Goal: Information Seeking & Learning: Learn about a topic

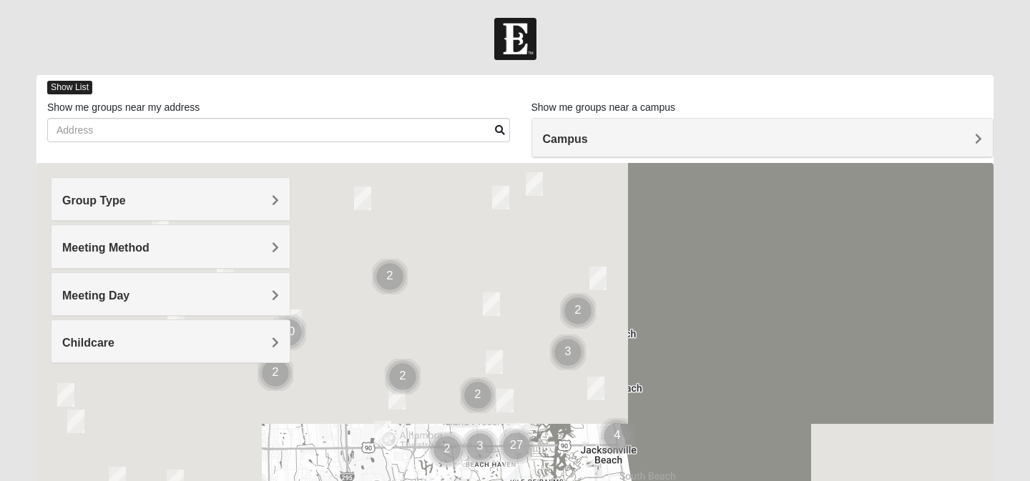
click at [66, 92] on span "Show List" at bounding box center [69, 88] width 45 height 14
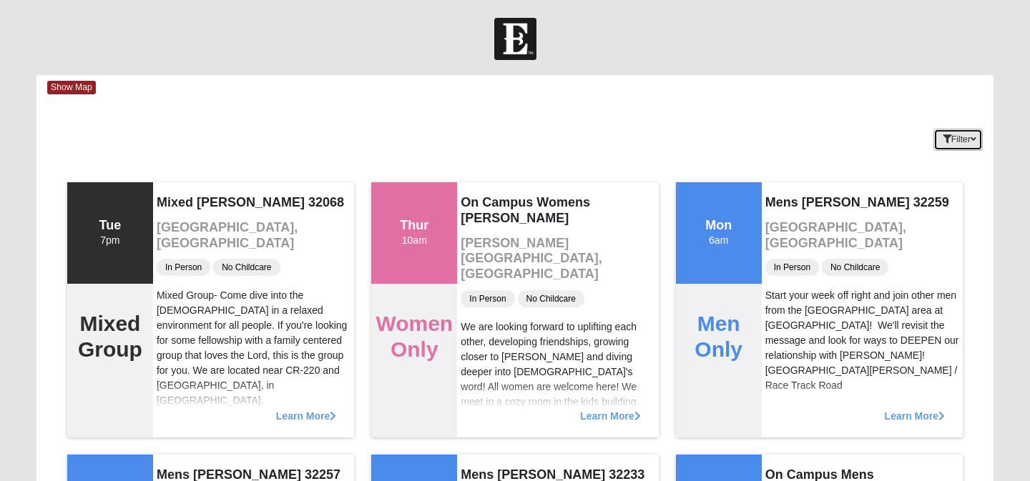
click at [959, 142] on button "Filter" at bounding box center [957, 140] width 49 height 22
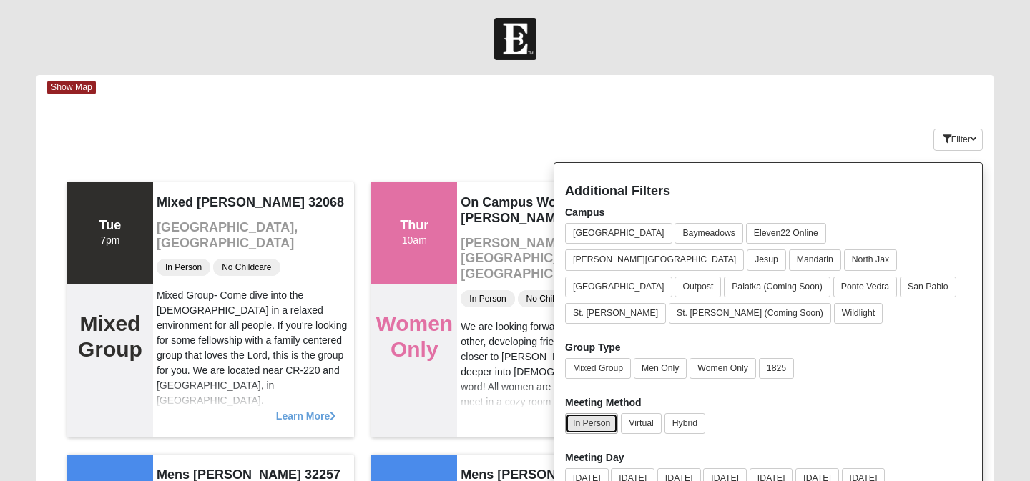
click at [586, 413] on button "In Person" at bounding box center [591, 423] width 53 height 21
click at [717, 358] on button "Women Only" at bounding box center [722, 368] width 66 height 21
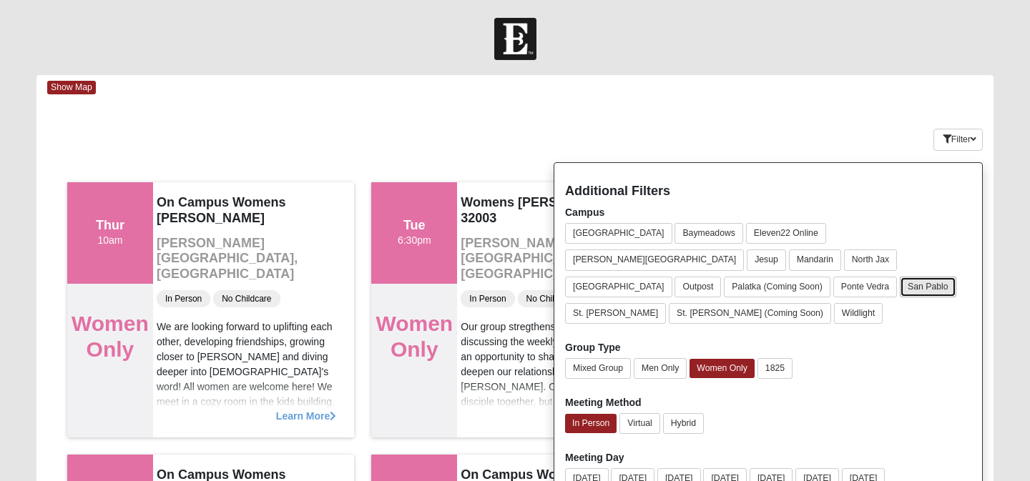
click at [956, 277] on button "San Pablo" at bounding box center [927, 287] width 56 height 21
click at [736, 468] on button "[DATE]" at bounding box center [725, 478] width 44 height 21
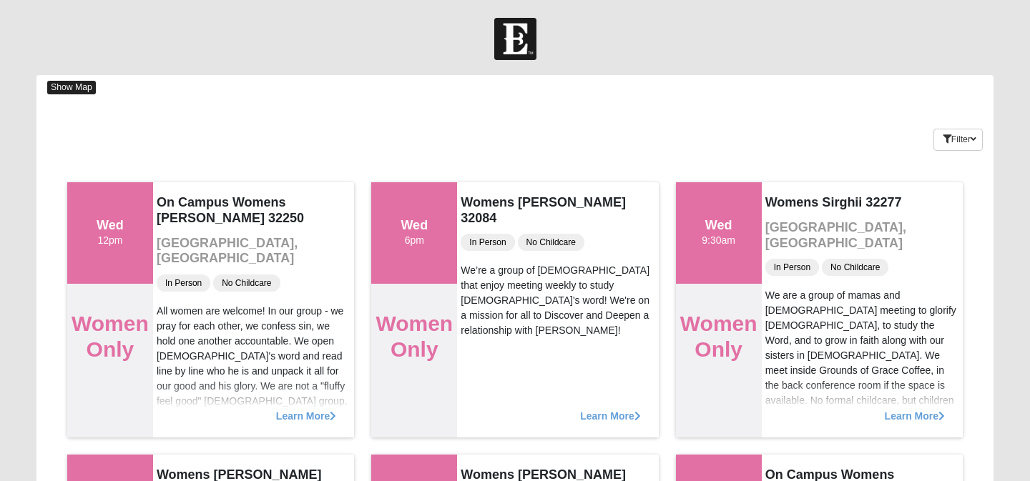
click at [69, 87] on span "Show Map" at bounding box center [71, 88] width 49 height 14
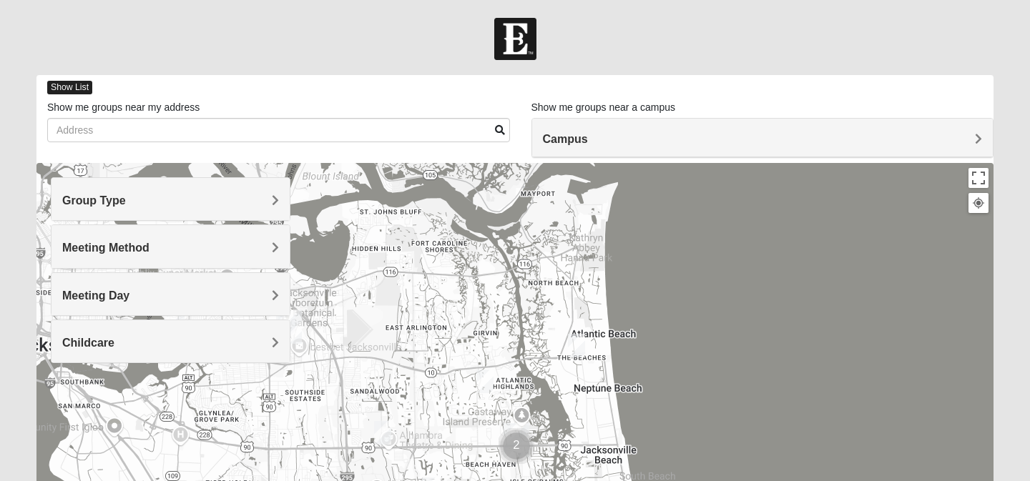
click at [78, 87] on span "Show List" at bounding box center [69, 88] width 45 height 14
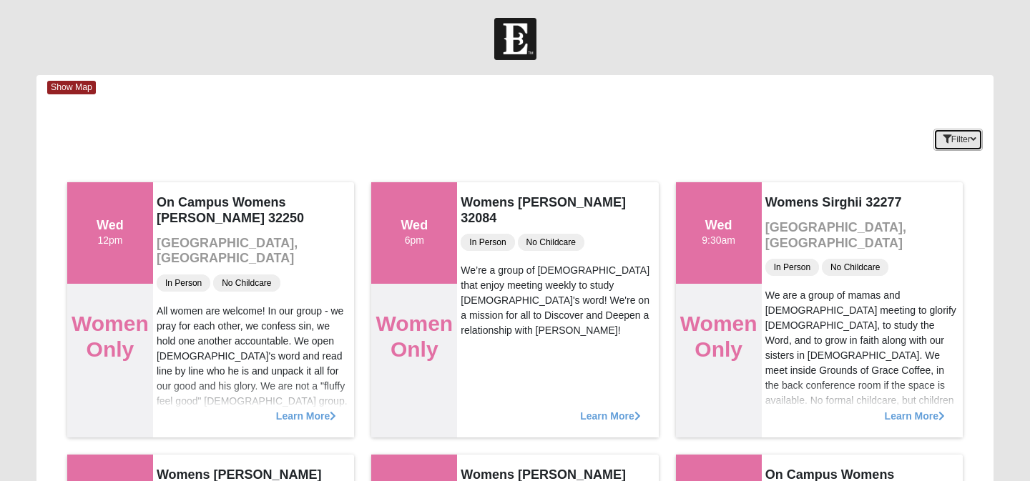
click at [965, 137] on button "Filter" at bounding box center [957, 140] width 49 height 22
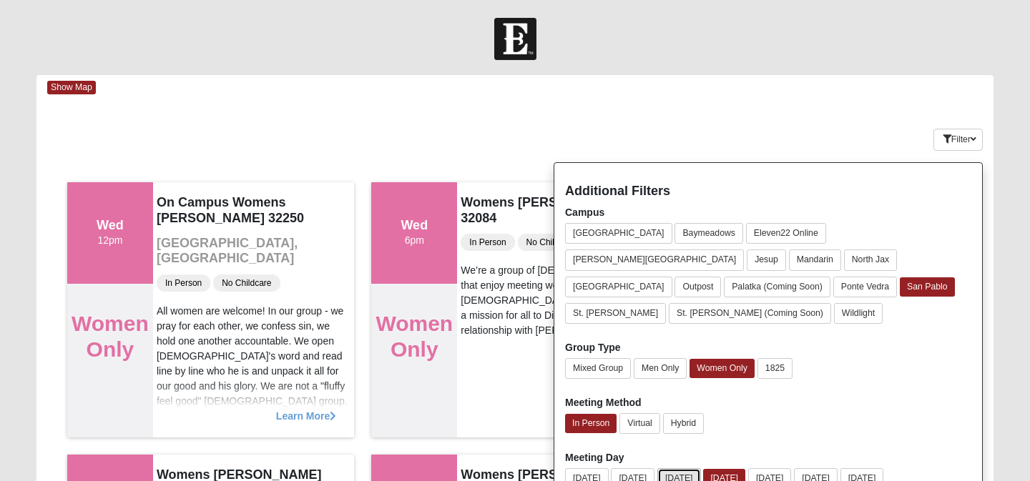
click at [701, 468] on button "[DATE]" at bounding box center [679, 478] width 44 height 21
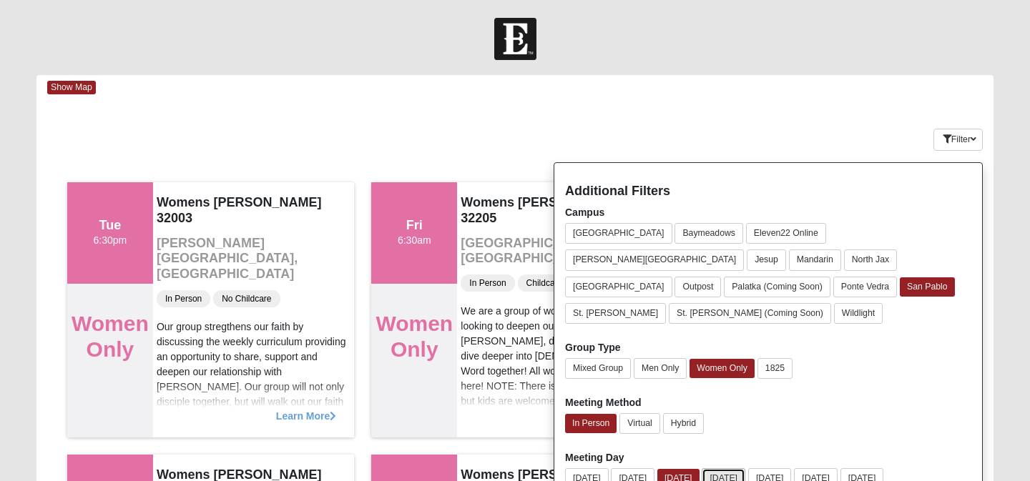
click at [735, 468] on button "[DATE]" at bounding box center [723, 478] width 44 height 21
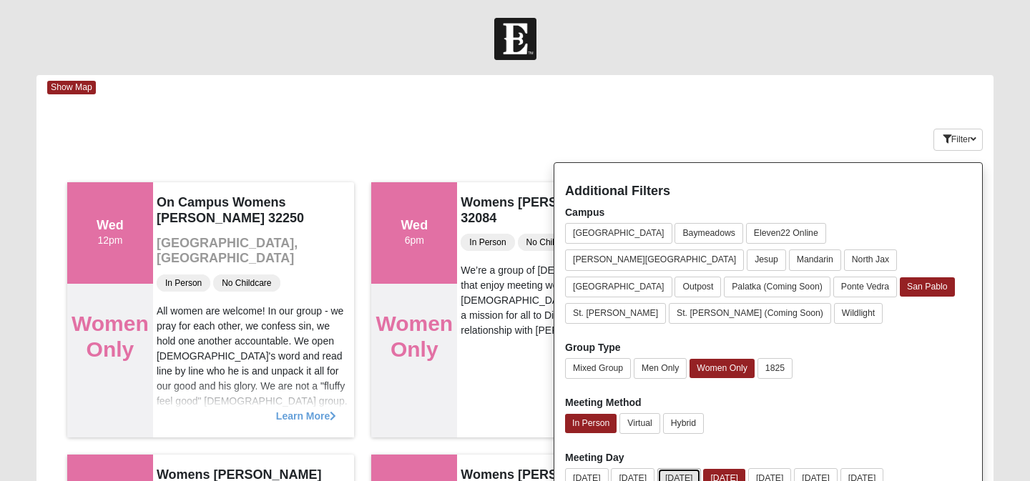
click at [696, 468] on button "[DATE]" at bounding box center [679, 478] width 44 height 21
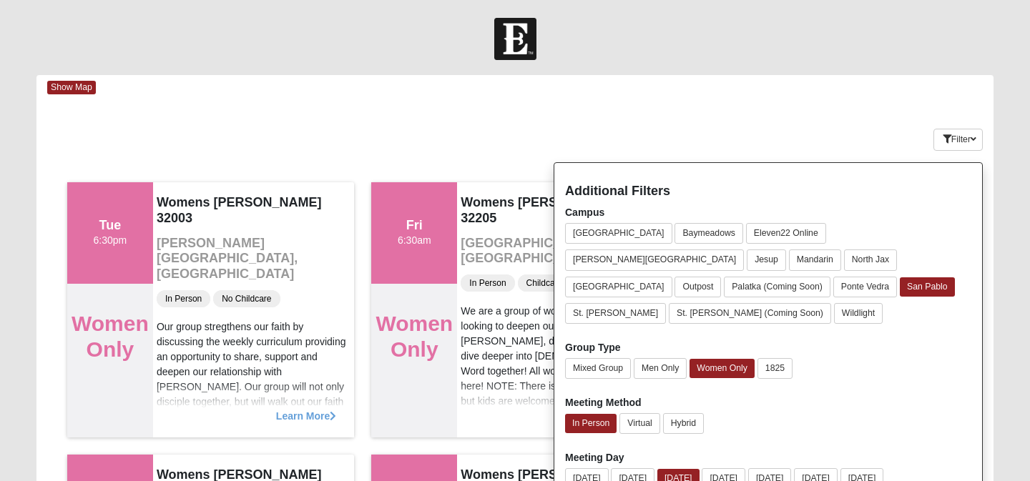
click at [942, 97] on div "Show Map" at bounding box center [520, 87] width 946 height 25
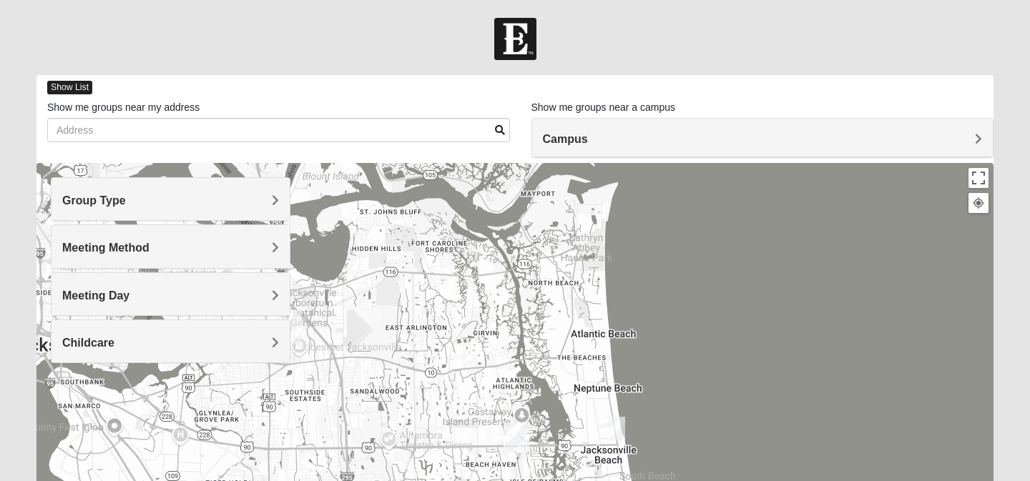
click at [52, 85] on span "Show List" at bounding box center [69, 88] width 45 height 14
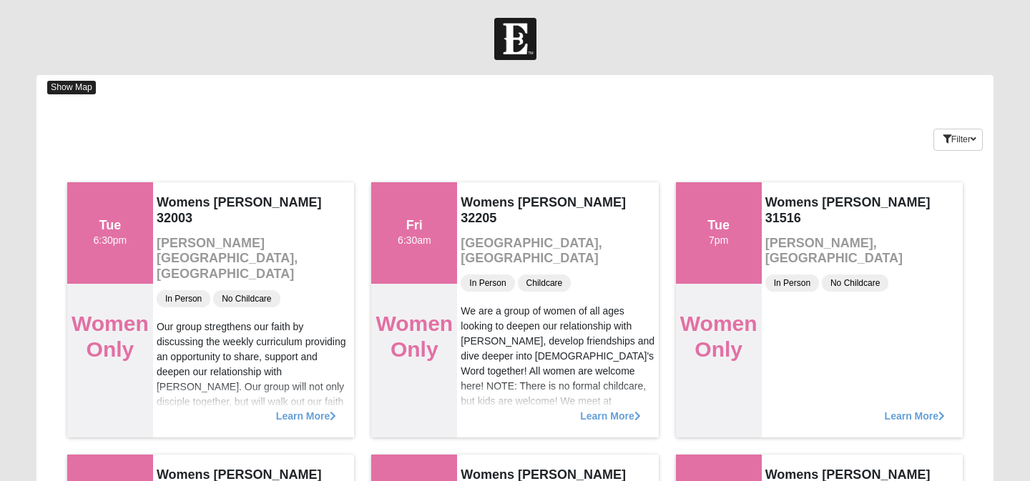
click at [62, 89] on span "Show Map" at bounding box center [71, 88] width 49 height 14
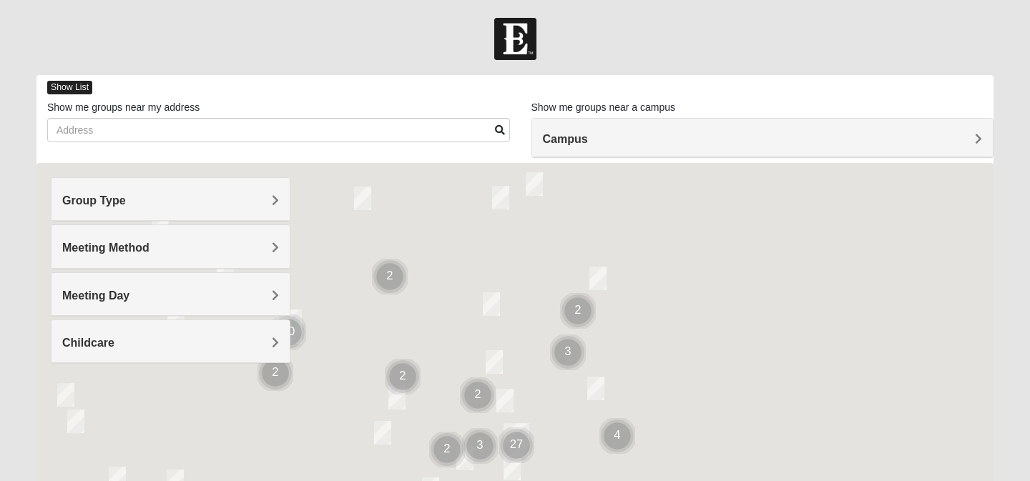
click at [61, 89] on span "Show List" at bounding box center [69, 88] width 45 height 14
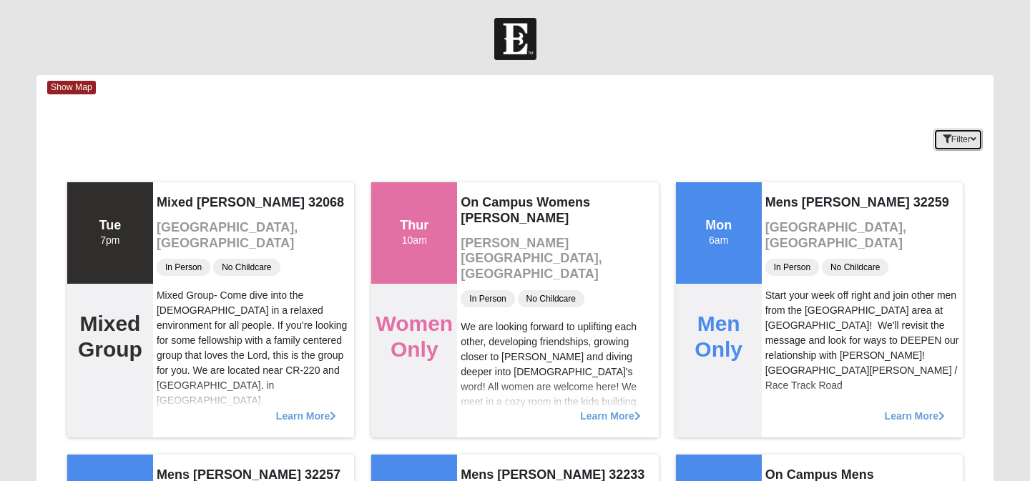
click at [960, 145] on button "Filter" at bounding box center [957, 140] width 49 height 22
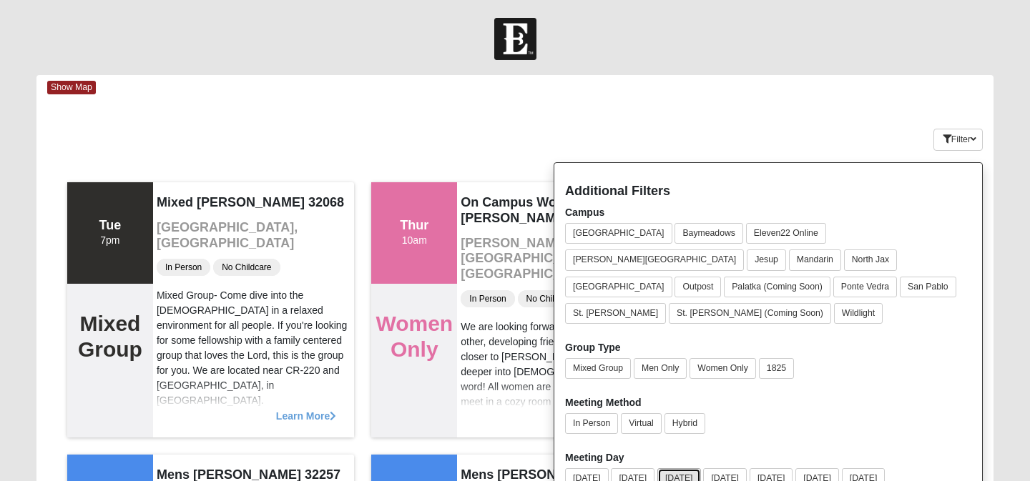
click at [686, 468] on button "[DATE]" at bounding box center [679, 478] width 44 height 21
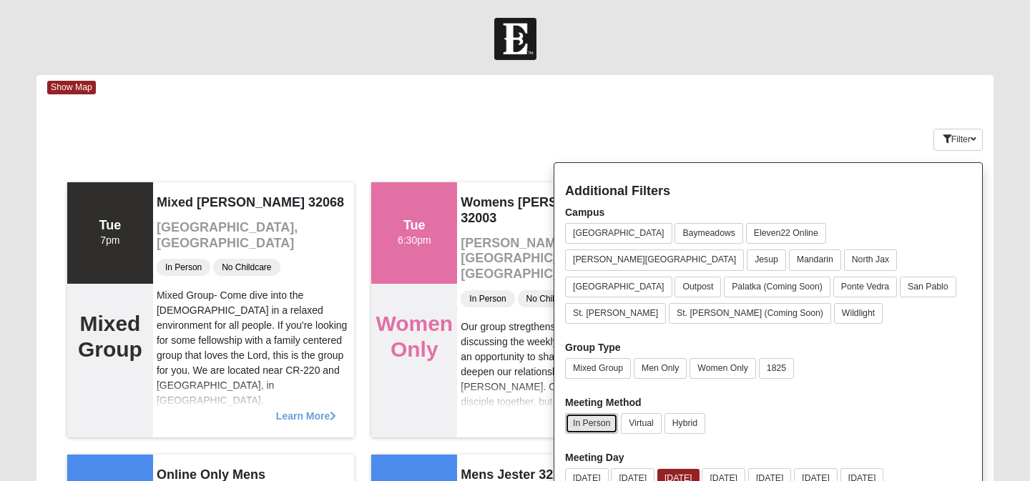
click at [593, 413] on button "In Person" at bounding box center [591, 423] width 53 height 21
click at [927, 277] on button "San Pablo" at bounding box center [927, 287] width 56 height 21
click at [857, 134] on div "Filter Additional Filters Campus Arlington Baymeadows Eleven22 Online Fleming I…" at bounding box center [913, 137] width 159 height 52
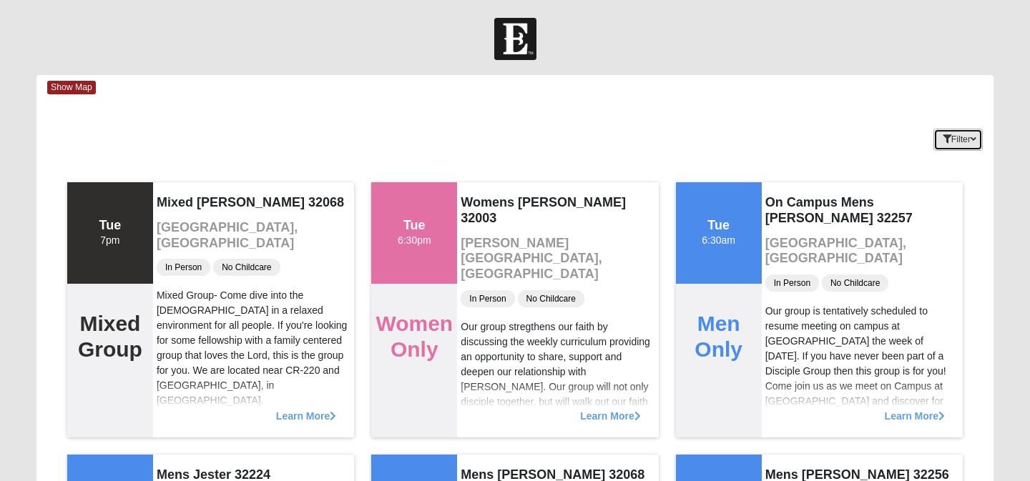
click at [965, 140] on button "Filter" at bounding box center [957, 140] width 49 height 22
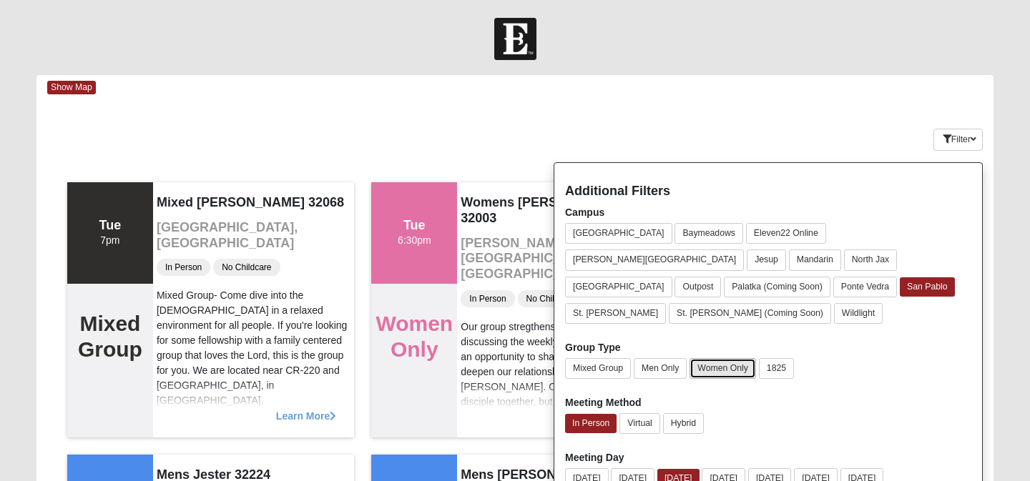
click at [714, 358] on button "Women Only" at bounding box center [722, 368] width 66 height 21
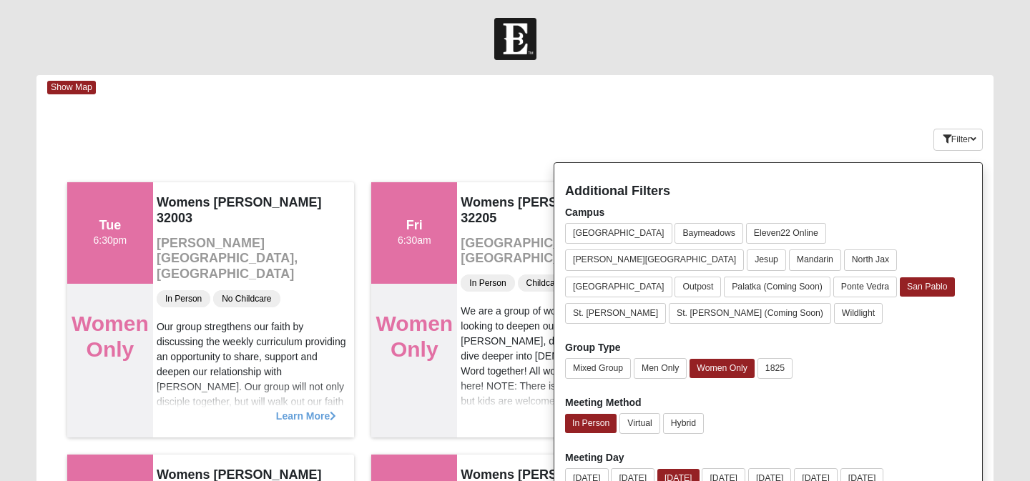
click at [868, 124] on div "Filter Additional Filters Campus Arlington Baymeadows Eleven22 Online Fleming I…" at bounding box center [913, 137] width 159 height 52
